Goal: Task Accomplishment & Management: Complete application form

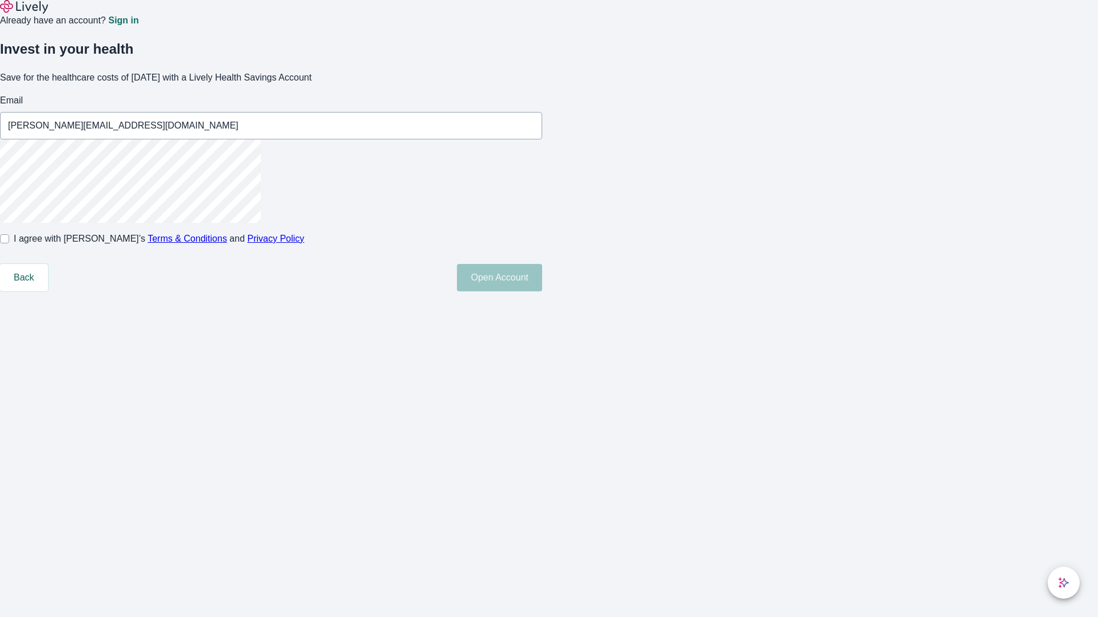
click at [9, 244] on input "I agree with Lively’s Terms & Conditions and Privacy Policy" at bounding box center [4, 238] width 9 height 9
checkbox input "true"
click at [542, 292] on button "Open Account" at bounding box center [499, 277] width 85 height 27
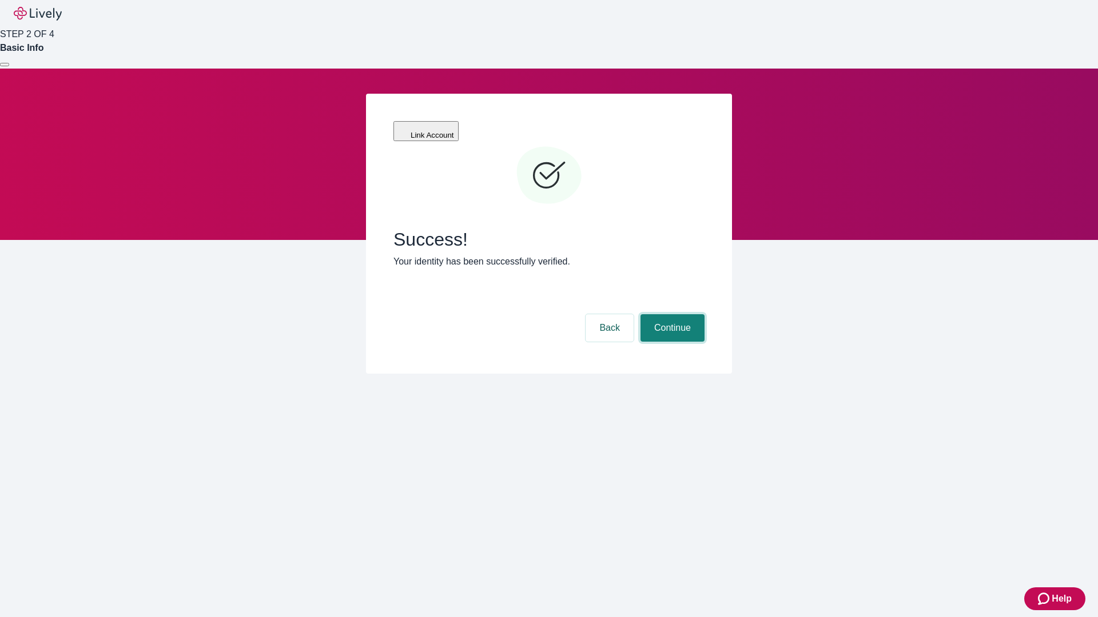
click at [671, 314] on button "Continue" at bounding box center [672, 327] width 64 height 27
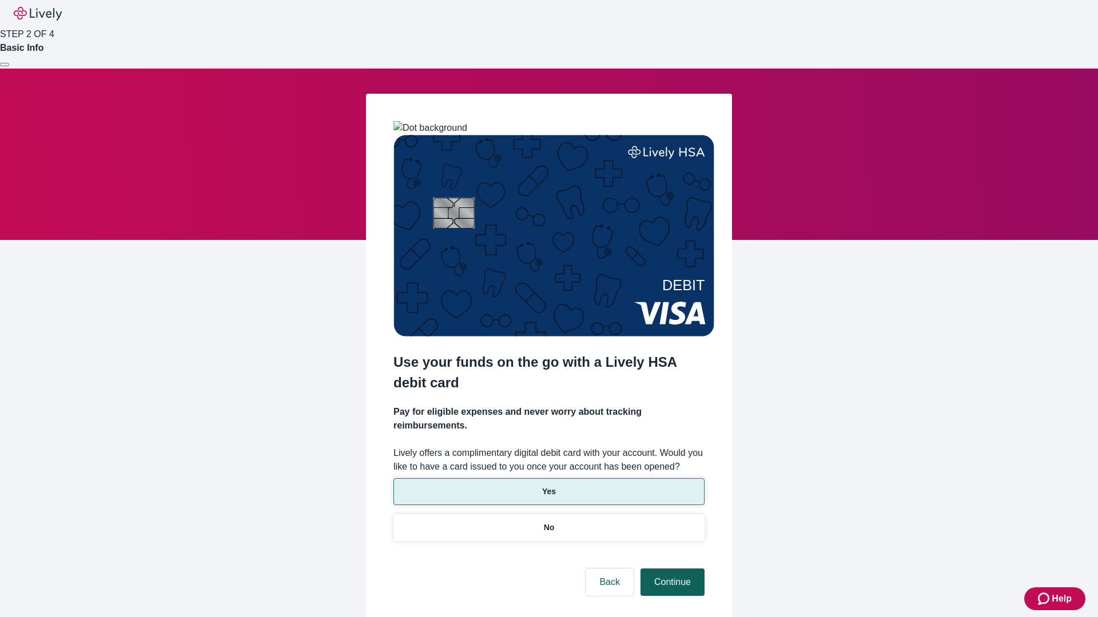
click at [548, 486] on p "Yes" at bounding box center [549, 492] width 14 height 12
click at [671, 569] on button "Continue" at bounding box center [672, 582] width 64 height 27
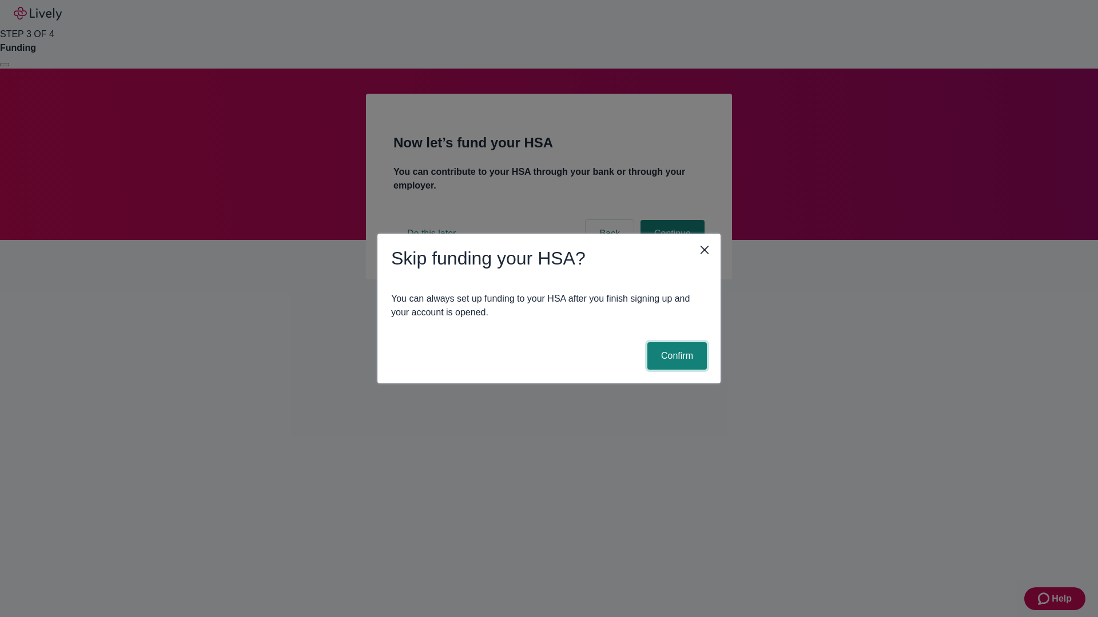
click at [675, 356] on button "Confirm" at bounding box center [676, 355] width 59 height 27
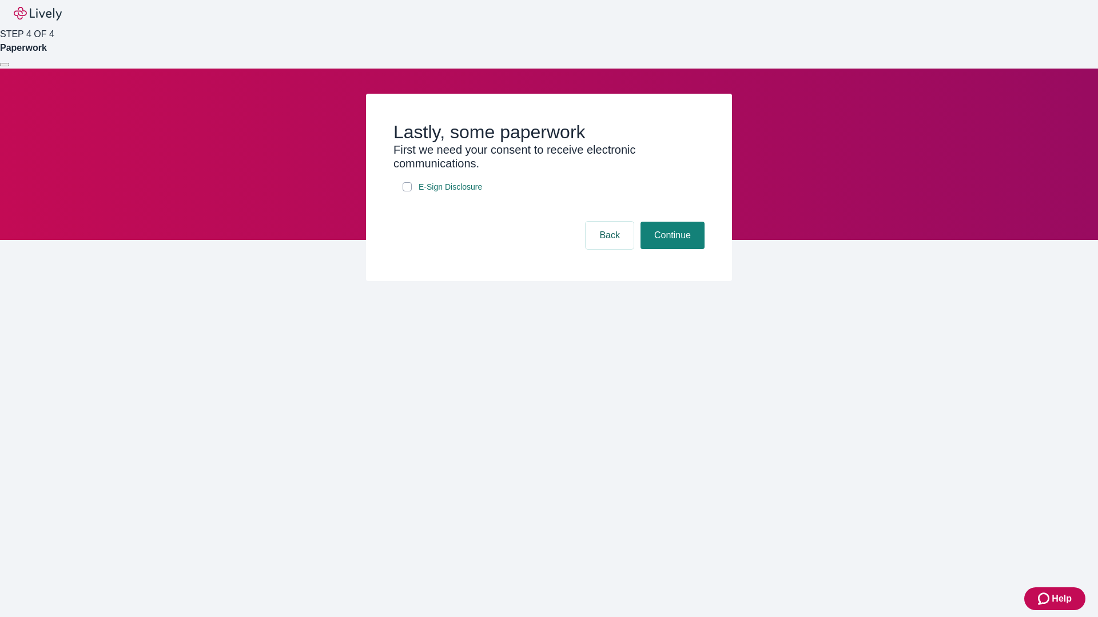
click at [407, 191] on input "E-Sign Disclosure" at bounding box center [406, 186] width 9 height 9
checkbox input "true"
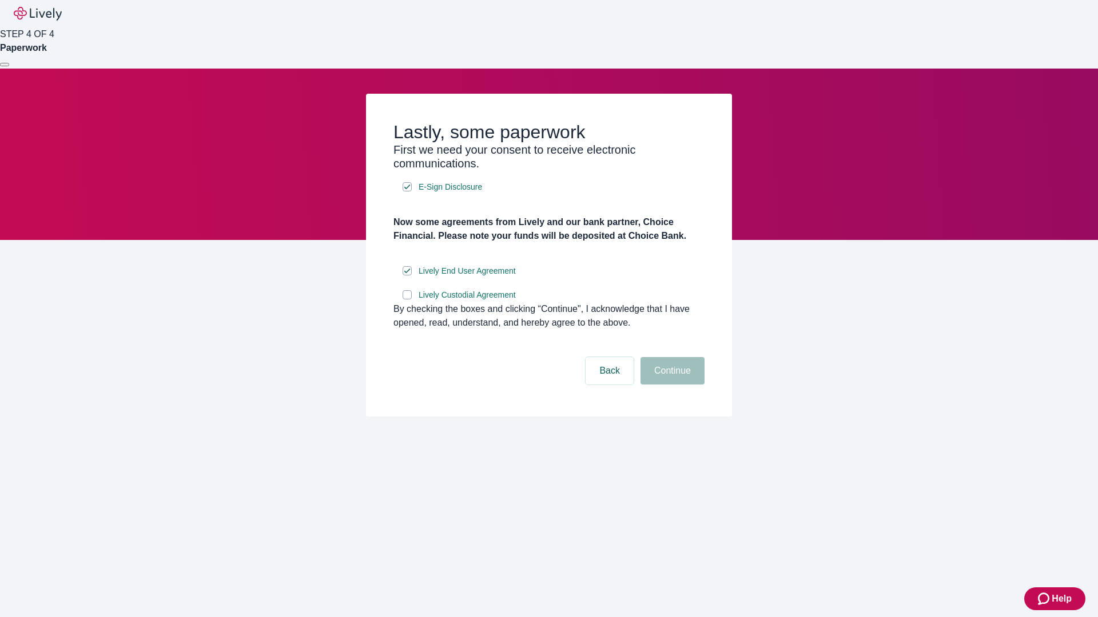
click at [407, 300] on input "Lively Custodial Agreement" at bounding box center [406, 294] width 9 height 9
checkbox input "true"
click at [671, 385] on button "Continue" at bounding box center [672, 370] width 64 height 27
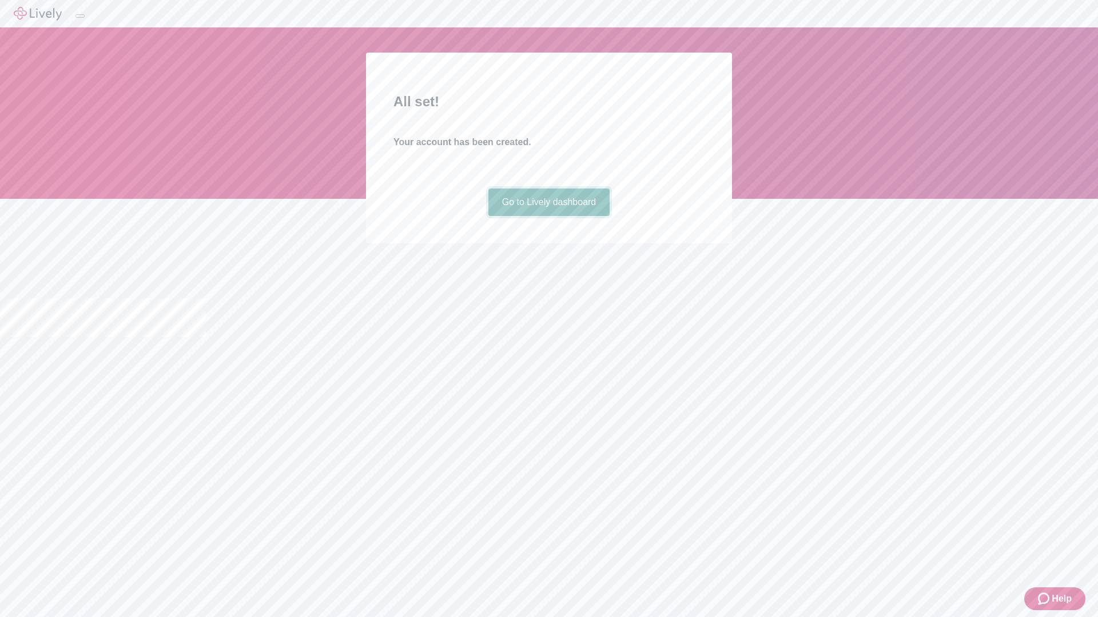
click at [548, 216] on link "Go to Lively dashboard" at bounding box center [549, 202] width 122 height 27
